Goal: Transaction & Acquisition: Download file/media

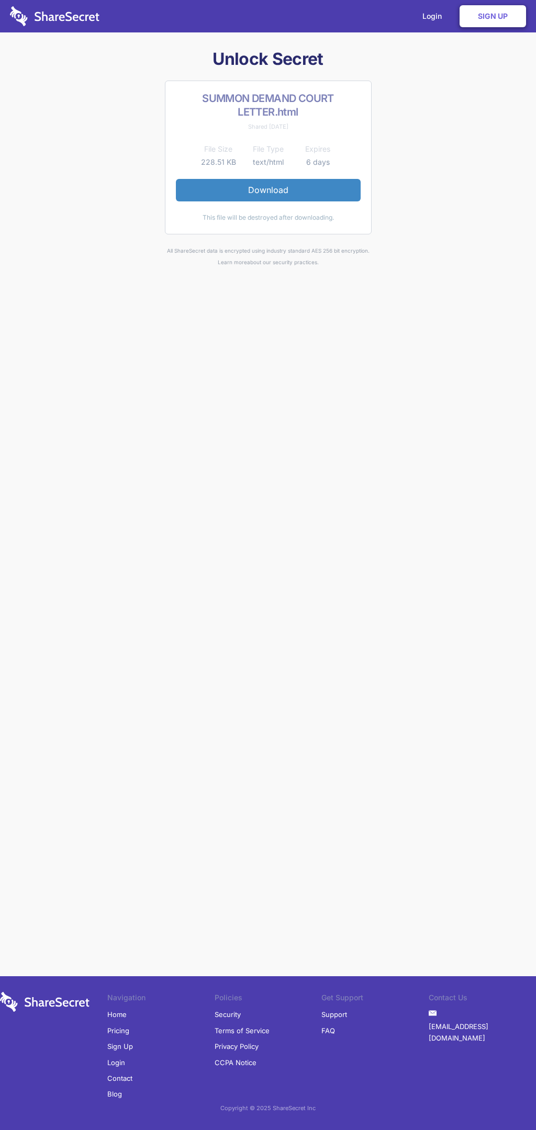
click at [268, 190] on link "Download" at bounding box center [268, 190] width 185 height 22
